Goal: Task Accomplishment & Management: Use online tool/utility

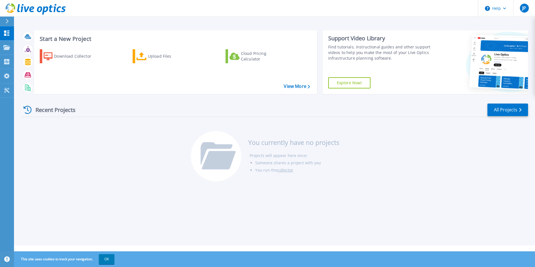
click at [6, 21] on icon at bounding box center [7, 21] width 3 height 4
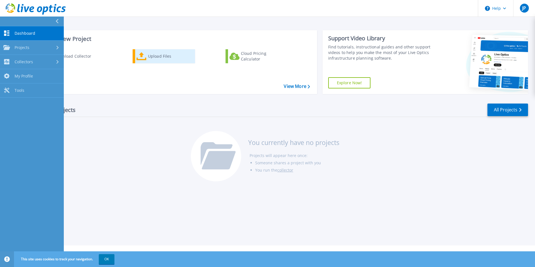
click at [171, 58] on div "Upload Files" at bounding box center [170, 56] width 45 height 11
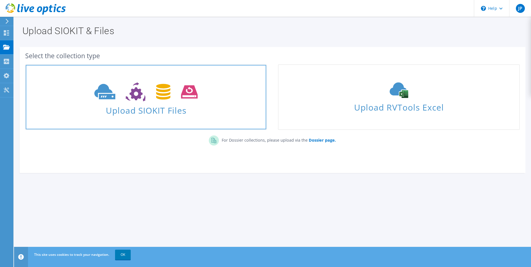
click at [187, 94] on use at bounding box center [145, 91] width 103 height 19
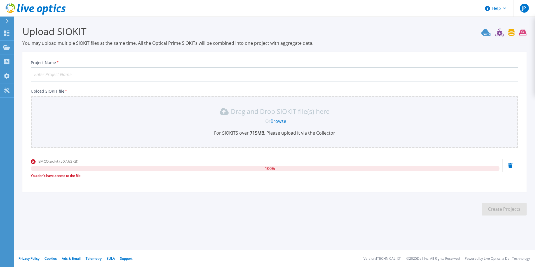
click at [97, 77] on input "Project Name *" at bounding box center [274, 74] width 487 height 14
type input "emco"
click at [280, 119] on link "Browse" at bounding box center [278, 121] width 16 height 6
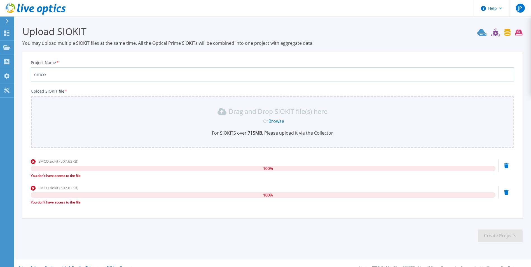
click at [507, 168] on icon at bounding box center [506, 165] width 4 height 5
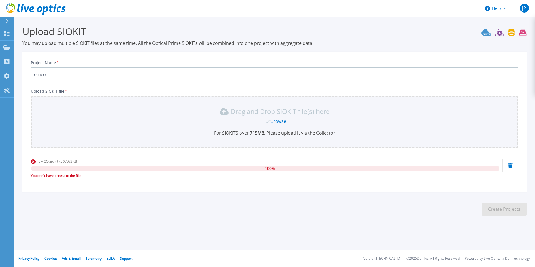
click at [511, 164] on icon at bounding box center [510, 165] width 4 height 5
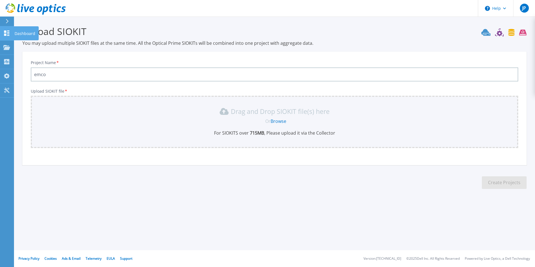
click at [11, 34] on link "Dashboard Dashboard" at bounding box center [7, 33] width 14 height 14
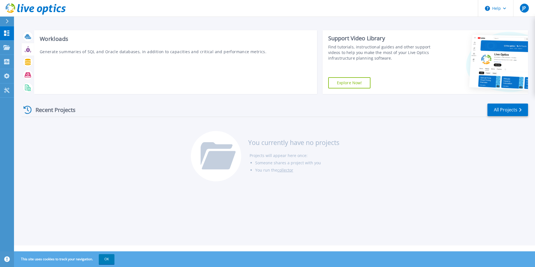
click at [28, 55] on div at bounding box center [28, 49] width 13 height 13
click at [27, 65] on div at bounding box center [28, 62] width 10 height 10
click at [29, 59] on icon at bounding box center [28, 62] width 6 height 6
click at [28, 50] on icon at bounding box center [28, 49] width 6 height 6
click at [28, 88] on icon at bounding box center [28, 87] width 6 height 6
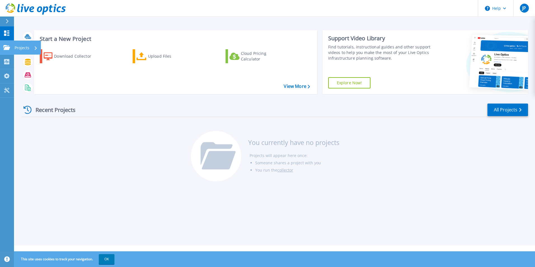
click at [37, 49] on div "Projects" at bounding box center [27, 48] width 27 height 14
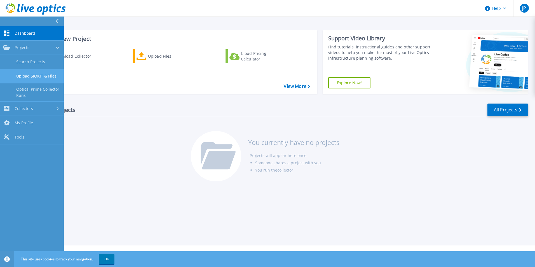
click at [44, 76] on link "Upload SIOKIT & Files" at bounding box center [32, 76] width 64 height 14
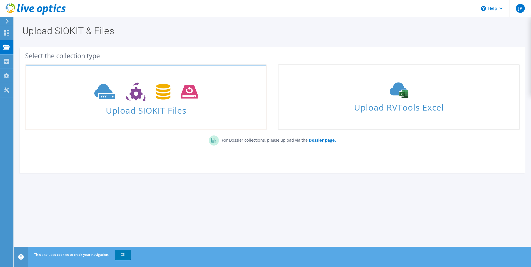
click at [178, 100] on icon at bounding box center [145, 91] width 103 height 19
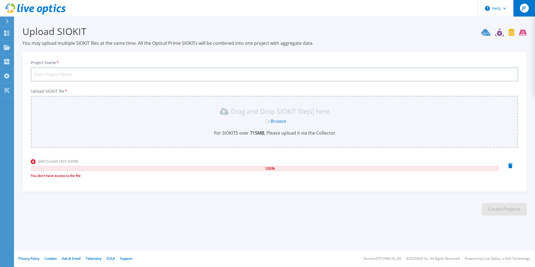
click at [522, 12] on div "JP" at bounding box center [524, 8] width 9 height 9
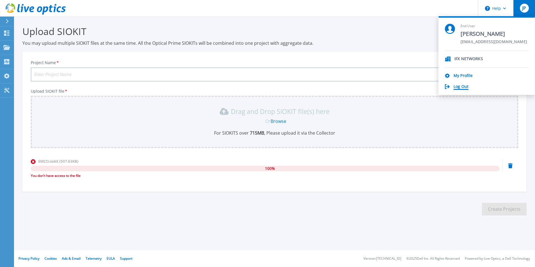
click at [457, 86] on link "Log Out" at bounding box center [460, 86] width 15 height 5
